Goal: Book appointment/travel/reservation

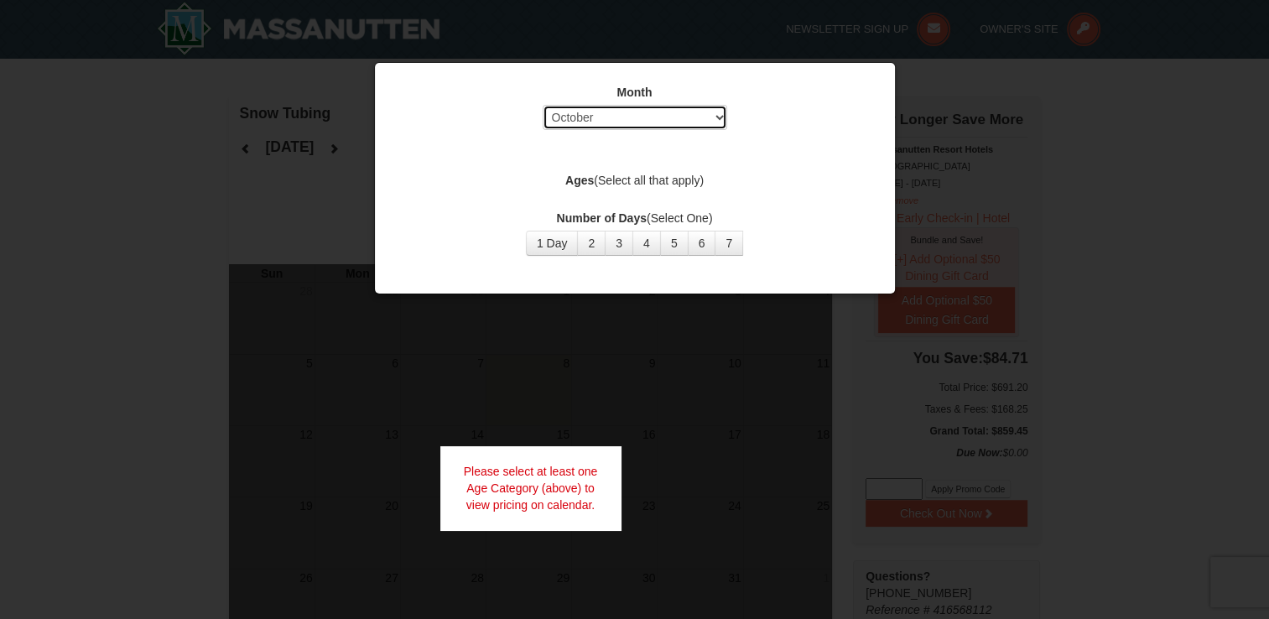
click at [718, 119] on select "Select October November December January February March April May June July Aug…" at bounding box center [635, 117] width 185 height 25
select select "1"
click at [543, 105] on select "Select October November December January February March April May June July Aug…" at bounding box center [635, 117] width 185 height 25
click at [620, 177] on label "Ages (Select all that apply)" at bounding box center [635, 180] width 478 height 17
click at [585, 155] on div "Month Select October November December January February March April May June Ju…" at bounding box center [634, 169] width 503 height 197
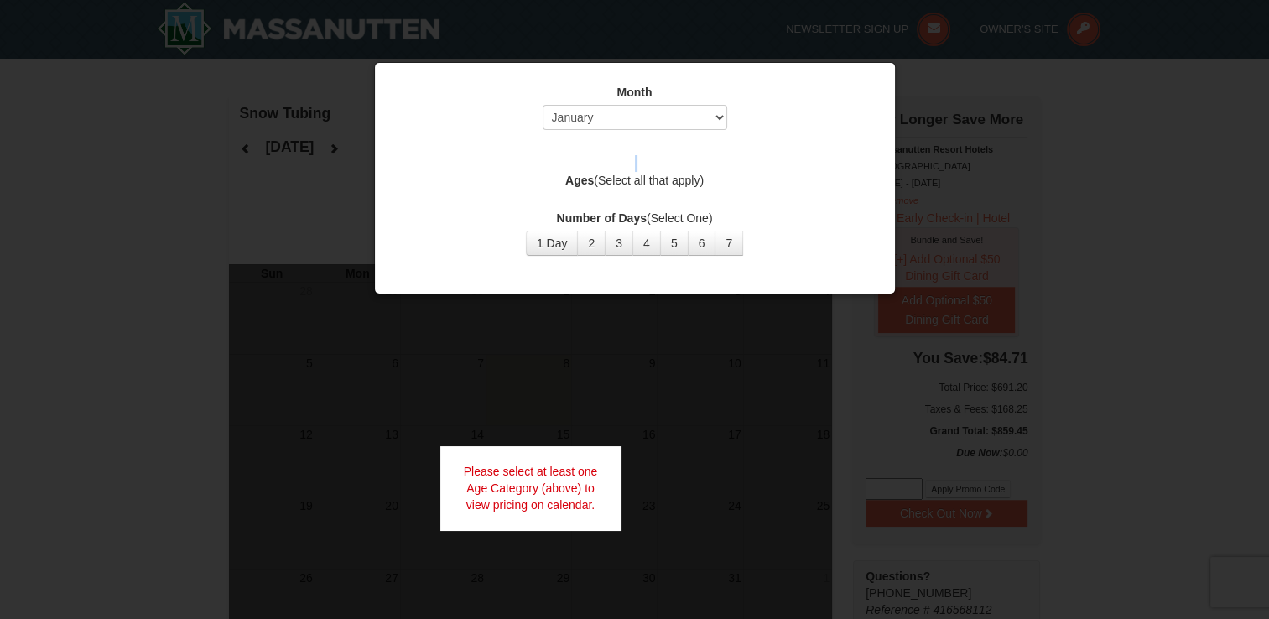
click at [585, 155] on div "Month Select October November December January February March April May June Ju…" at bounding box center [634, 169] width 503 height 197
click at [636, 159] on div "Month Select October November December January February March April May June Ju…" at bounding box center [634, 169] width 503 height 197
click at [559, 239] on button "1 Day" at bounding box center [552, 243] width 53 height 25
click at [714, 119] on select "Select October November December January February March April May June July Aug…" at bounding box center [635, 117] width 185 height 25
select select "1"
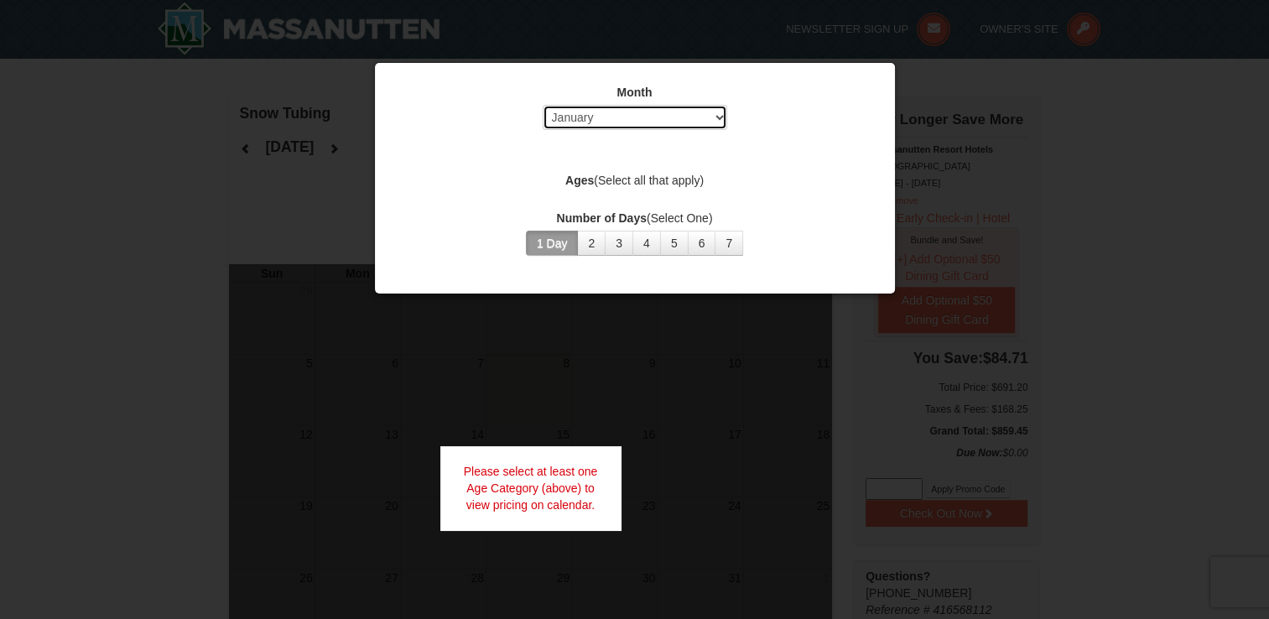
click at [543, 105] on select "Select October November December January February March April May June July Aug…" at bounding box center [635, 117] width 185 height 25
click at [709, 186] on label "Ages (Select all that apply)" at bounding box center [635, 180] width 478 height 17
click at [659, 186] on label "Ages (Select all that apply)" at bounding box center [635, 180] width 478 height 17
click at [1000, 159] on div at bounding box center [634, 309] width 1269 height 619
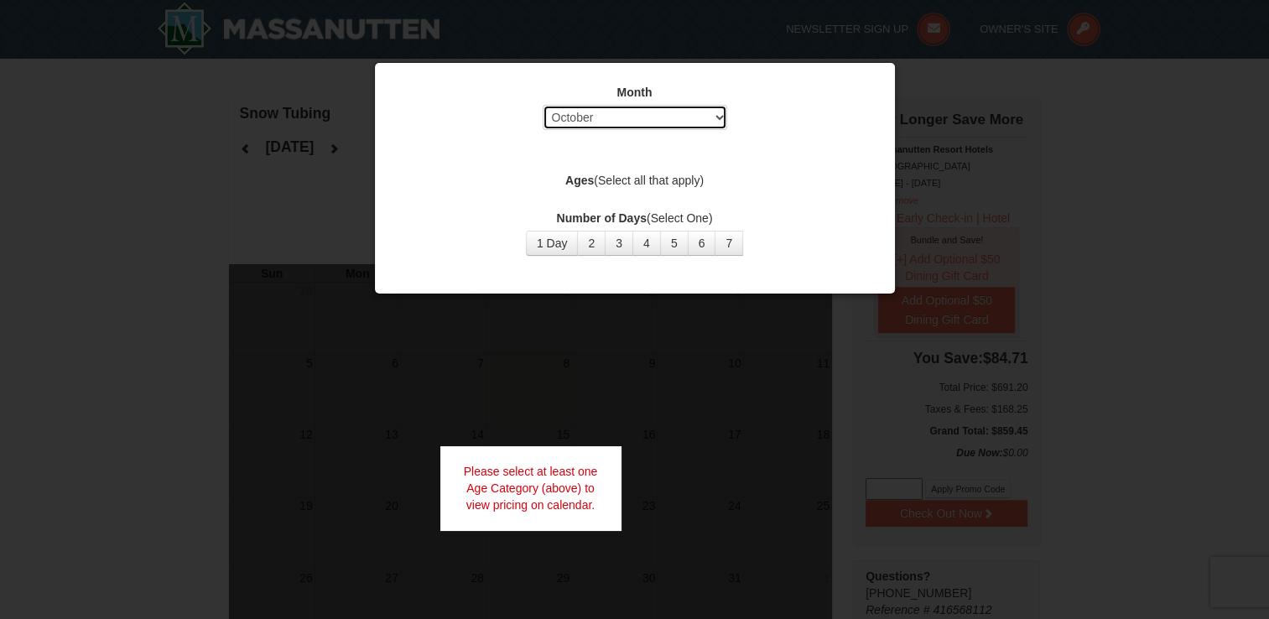
click at [717, 117] on select "Select October November December January February March April May June July Aug…" at bounding box center [635, 117] width 185 height 25
select select "12"
click at [543, 105] on select "Select October November December January February March April May June July Aug…" at bounding box center [635, 117] width 185 height 25
click at [671, 183] on label "Ages (Select all that apply)" at bounding box center [635, 180] width 478 height 17
click at [620, 153] on div "Month Select October November December January February March April May June Ju…" at bounding box center [634, 169] width 503 height 197
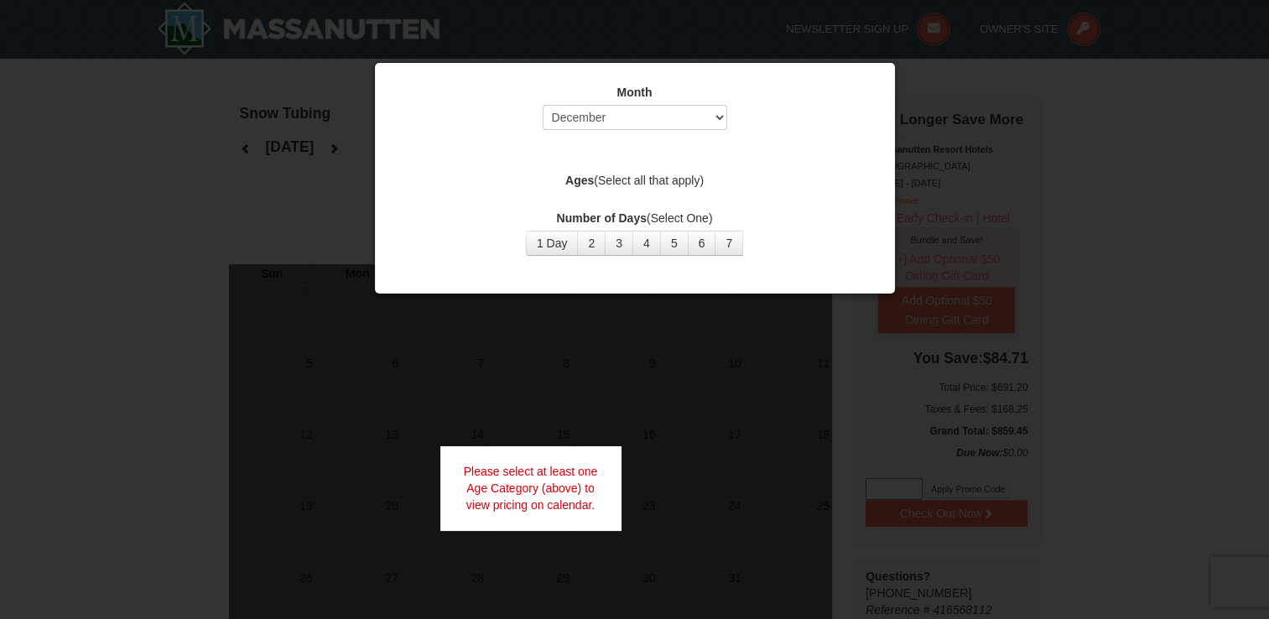
click at [671, 149] on div "Month Select October November December January February March April May June Ju…" at bounding box center [634, 169] width 503 height 197
click at [742, 183] on label "Ages (Select all that apply)" at bounding box center [635, 180] width 478 height 17
